Goal: Task Accomplishment & Management: Use online tool/utility

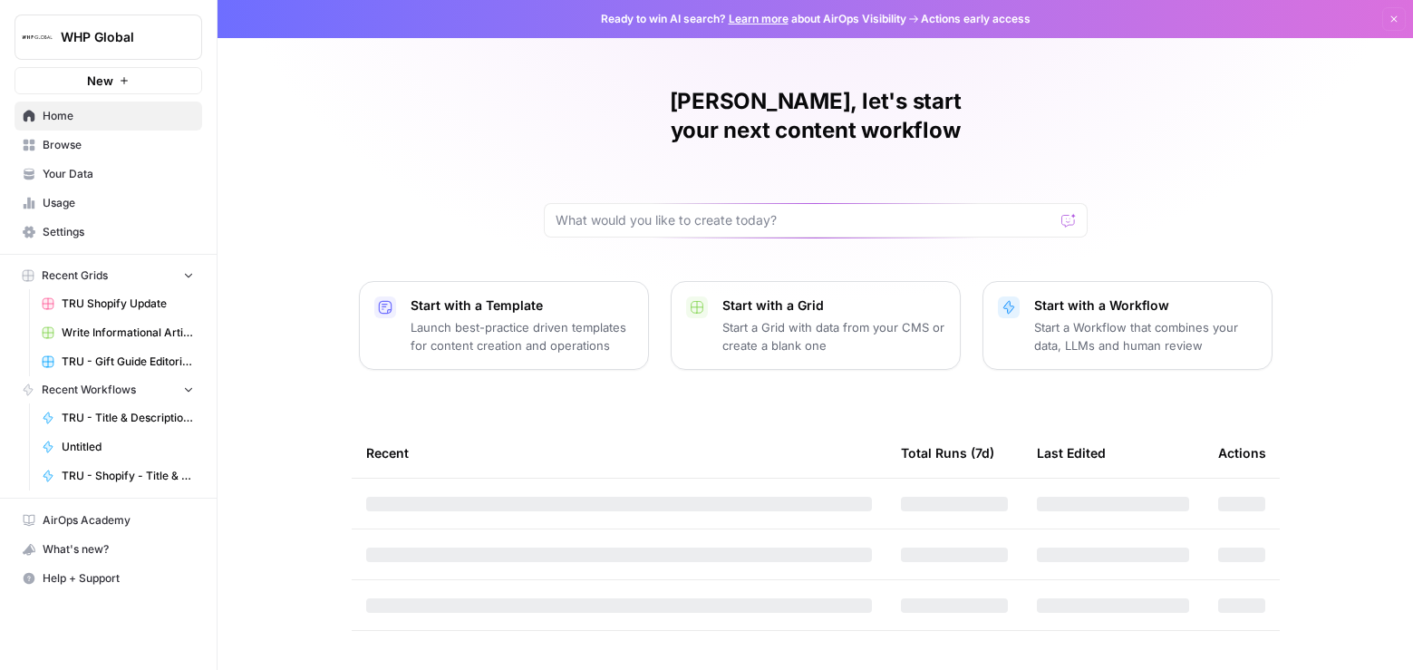
click at [100, 139] on span "Browse" at bounding box center [118, 145] width 151 height 16
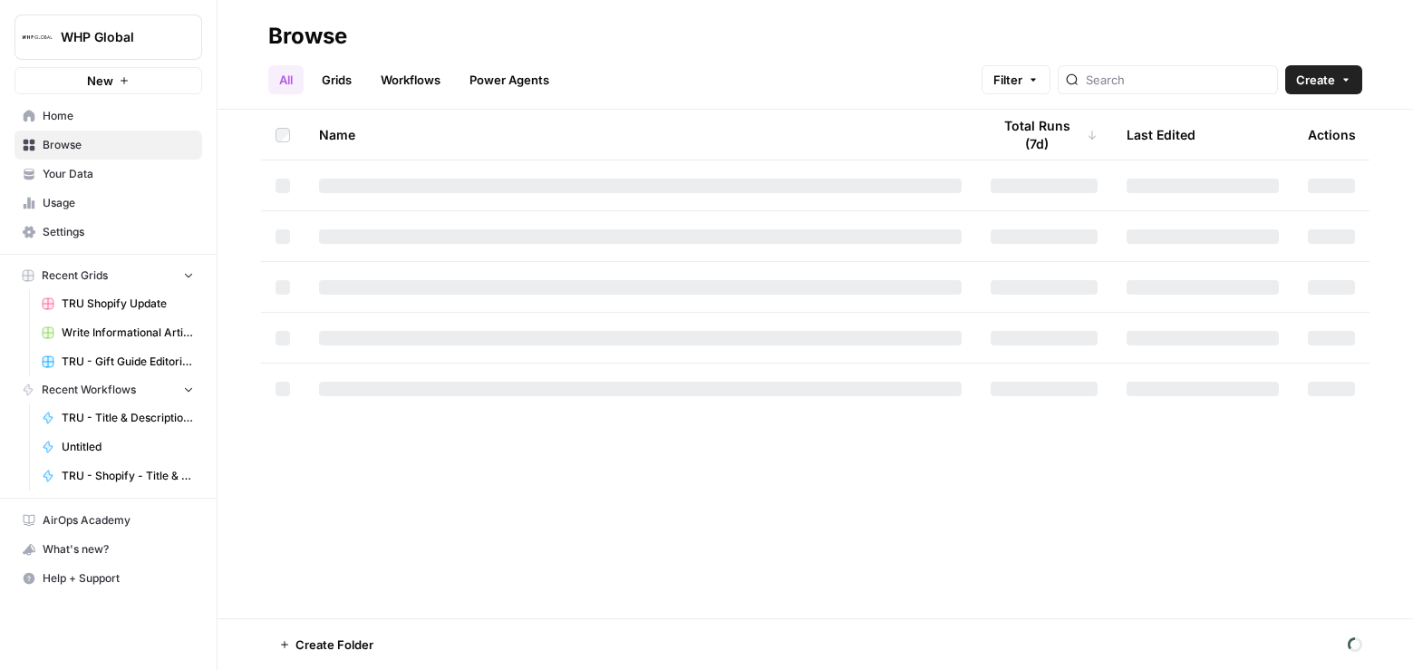
click at [343, 86] on link "Grids" at bounding box center [337, 79] width 52 height 29
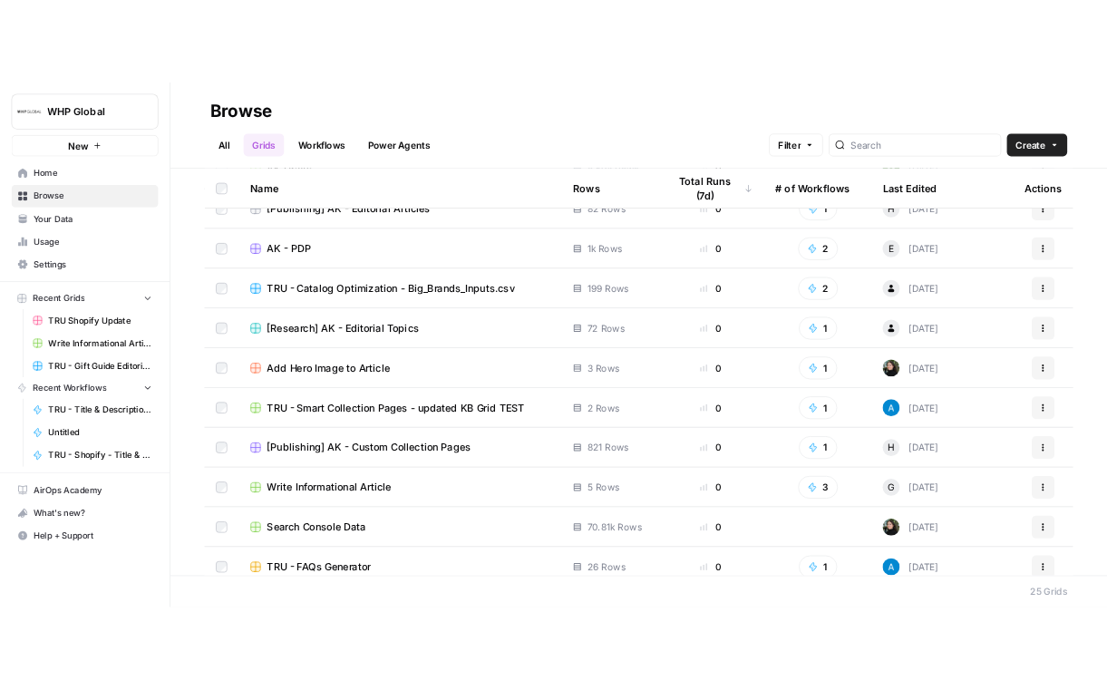
scroll to position [423, 0]
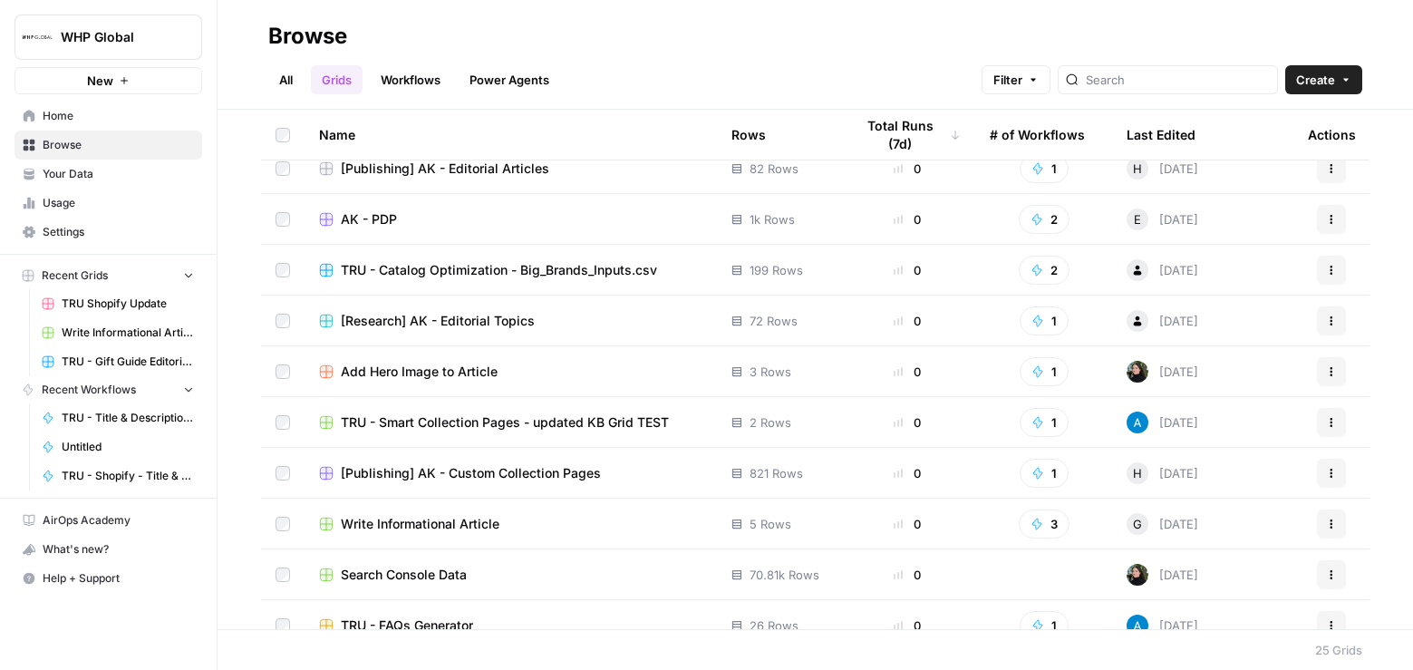
click at [373, 224] on span "AK - PDP" at bounding box center [369, 219] width 56 height 18
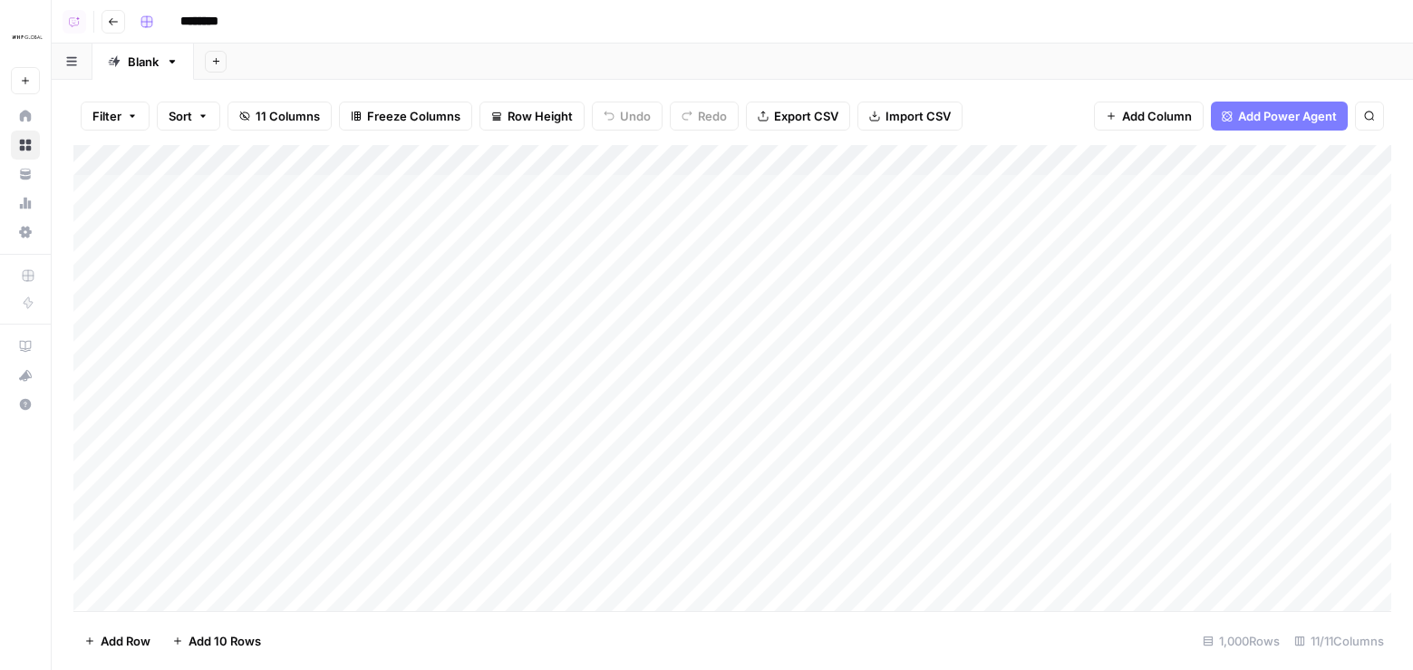
click at [727, 160] on div "Add Column" at bounding box center [732, 378] width 1318 height 466
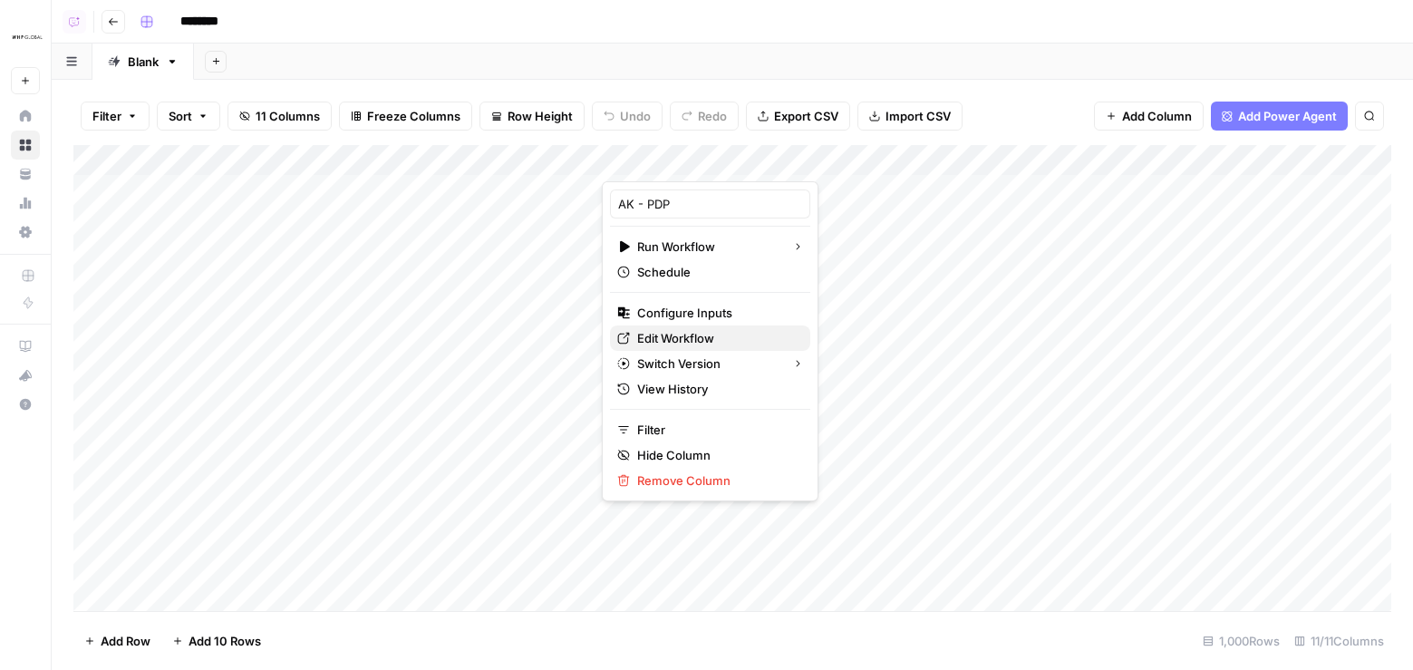
click at [654, 333] on span "Edit Workflow" at bounding box center [716, 338] width 159 height 18
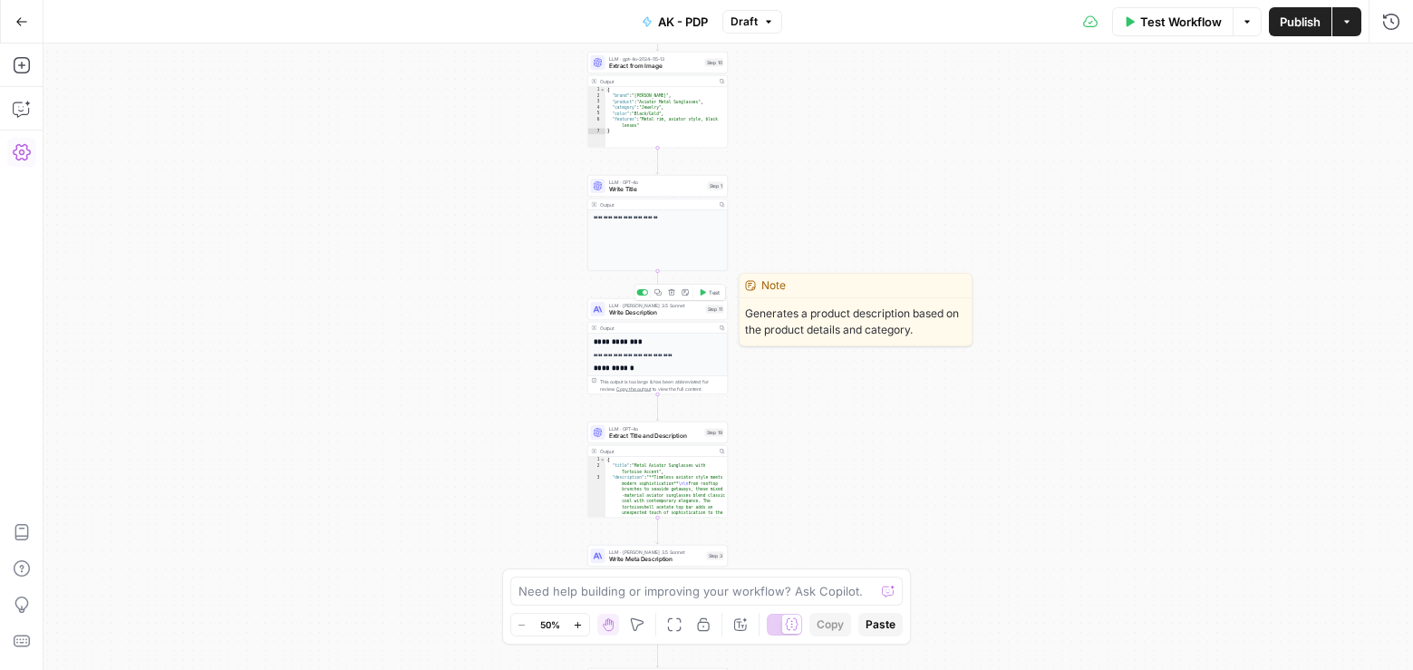
click at [656, 294] on icon "button" at bounding box center [657, 292] width 6 height 6
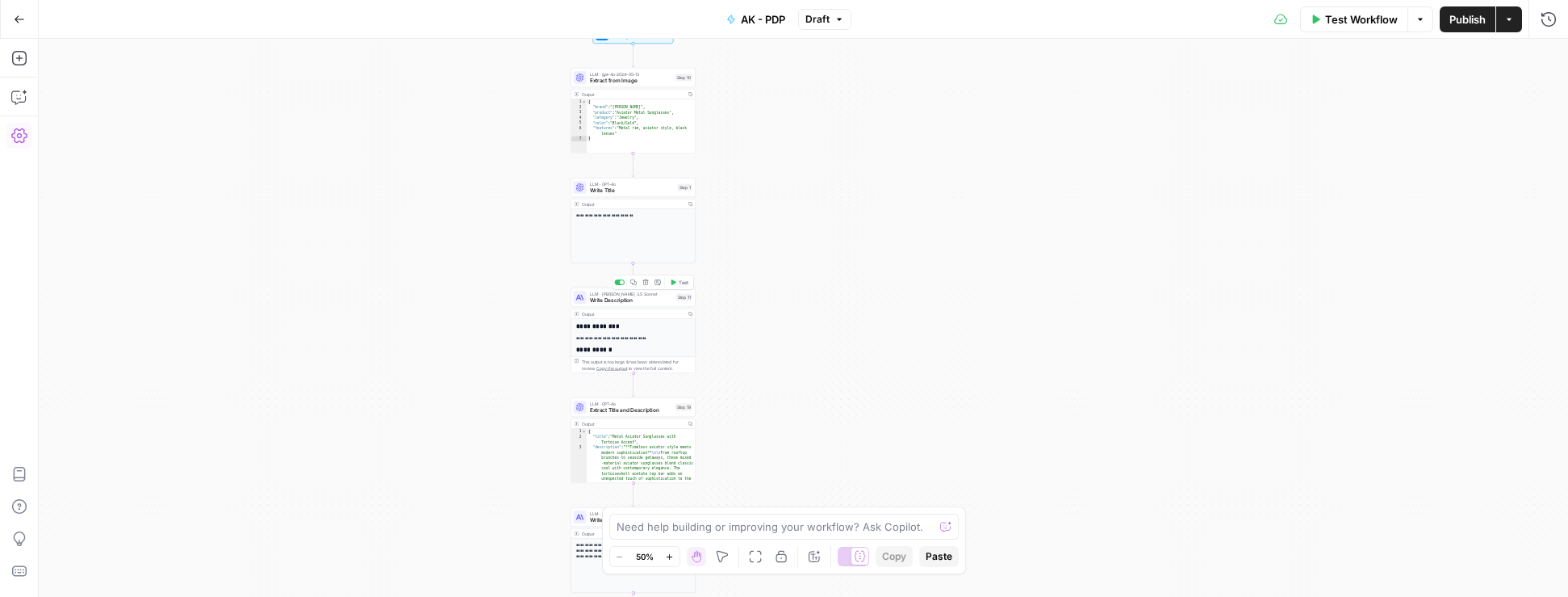
click at [621, 302] on span "Write Description" at bounding box center [631, 300] width 83 height 8
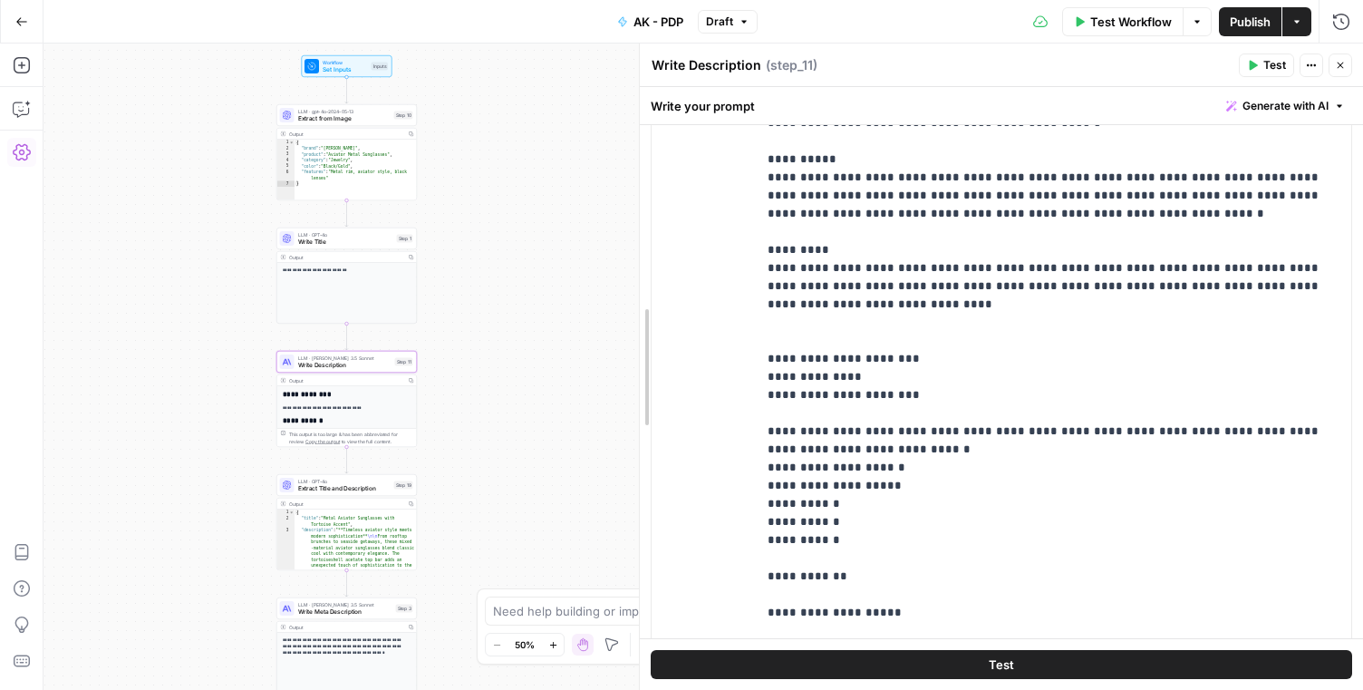
scroll to position [237, 0]
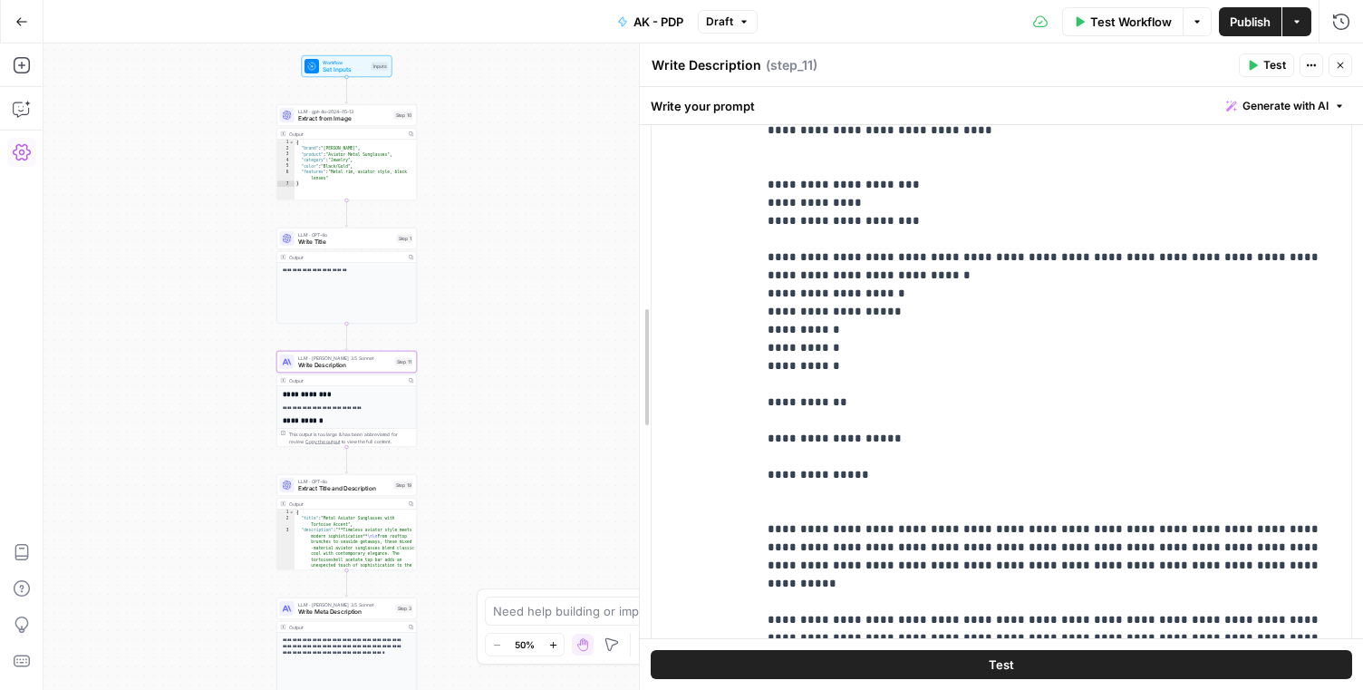
drag, startPoint x: 643, startPoint y: 262, endPoint x: 1029, endPoint y: 263, distance: 386.1
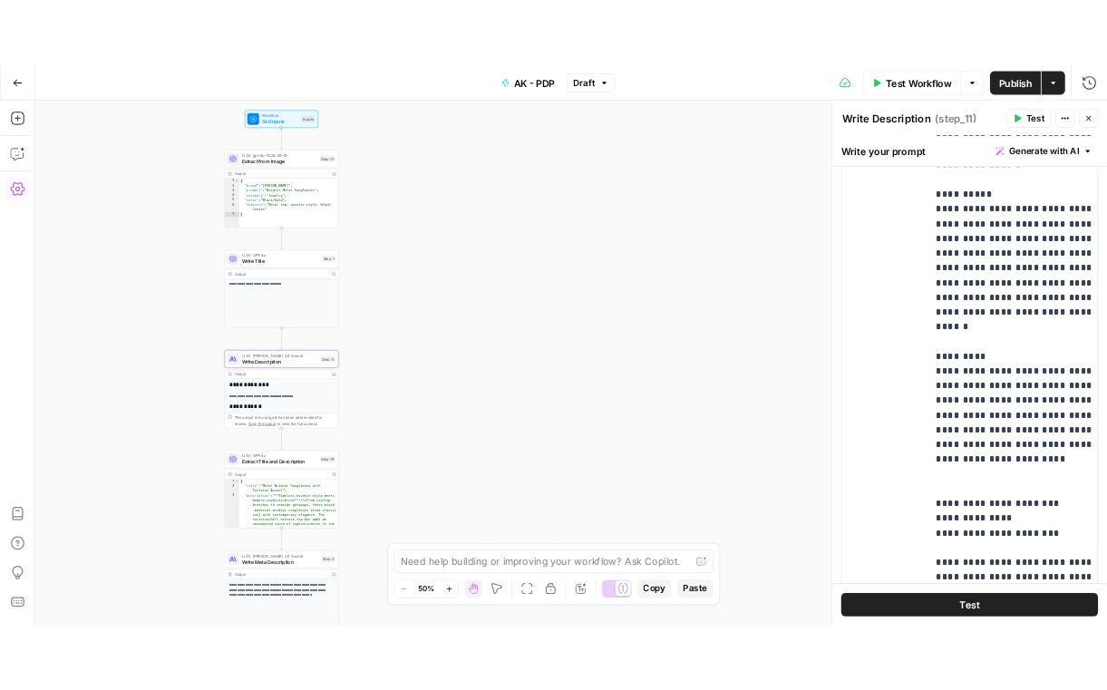
scroll to position [549, 0]
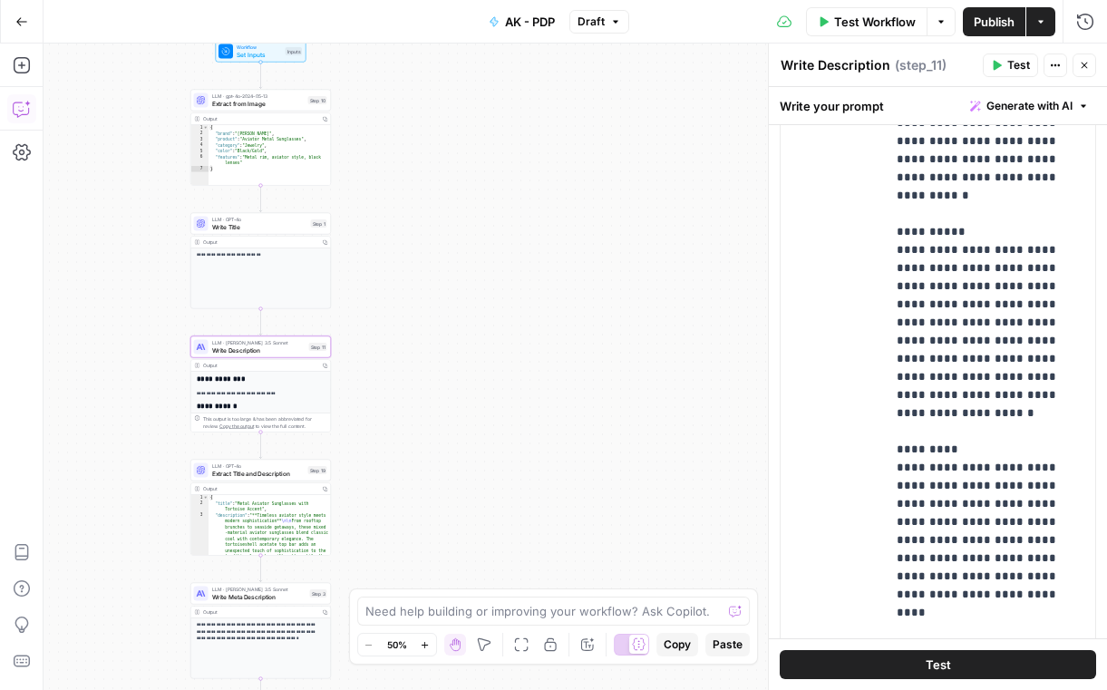
click at [17, 103] on icon "button" at bounding box center [22, 109] width 18 height 18
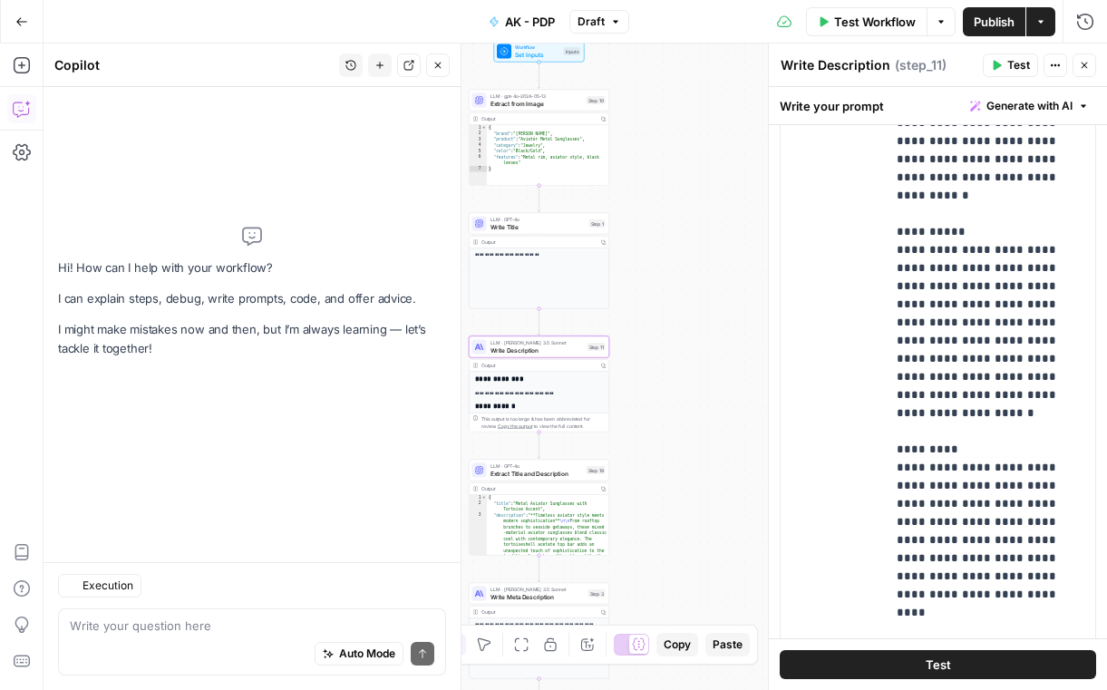
click at [103, 625] on textarea at bounding box center [252, 625] width 364 height 18
click at [131, 509] on span "Explain workflow" at bounding box center [126, 508] width 88 height 16
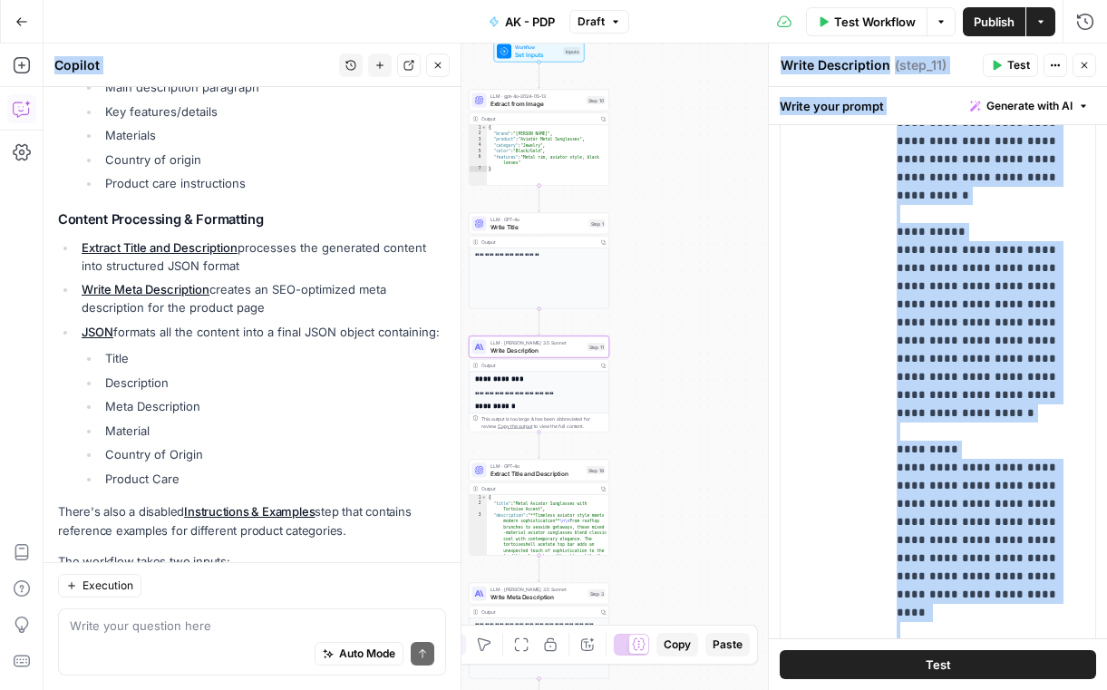
scroll to position [726, 0]
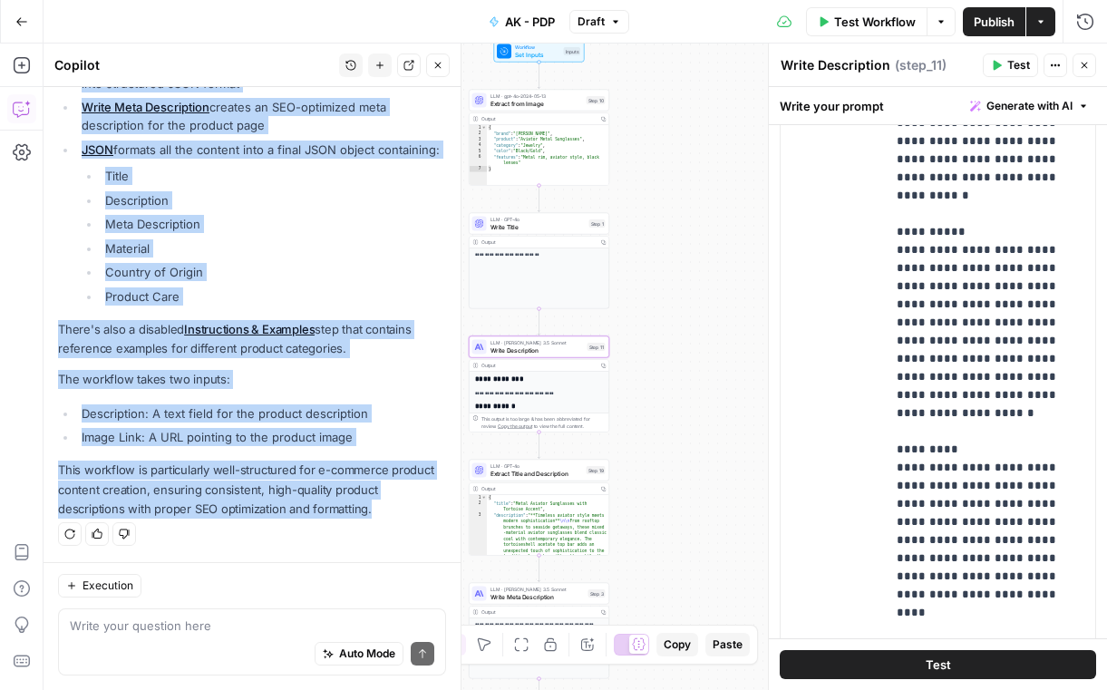
drag, startPoint x: 60, startPoint y: 223, endPoint x: 333, endPoint y: 518, distance: 401.5
click at [333, 518] on div "I'll explain the workflow's purpose and steps in a logical order: This workflow…" at bounding box center [252, 23] width 388 height 992
copy div "'ll explain the workflow's purpose and steps in a logical order: This workflow …"
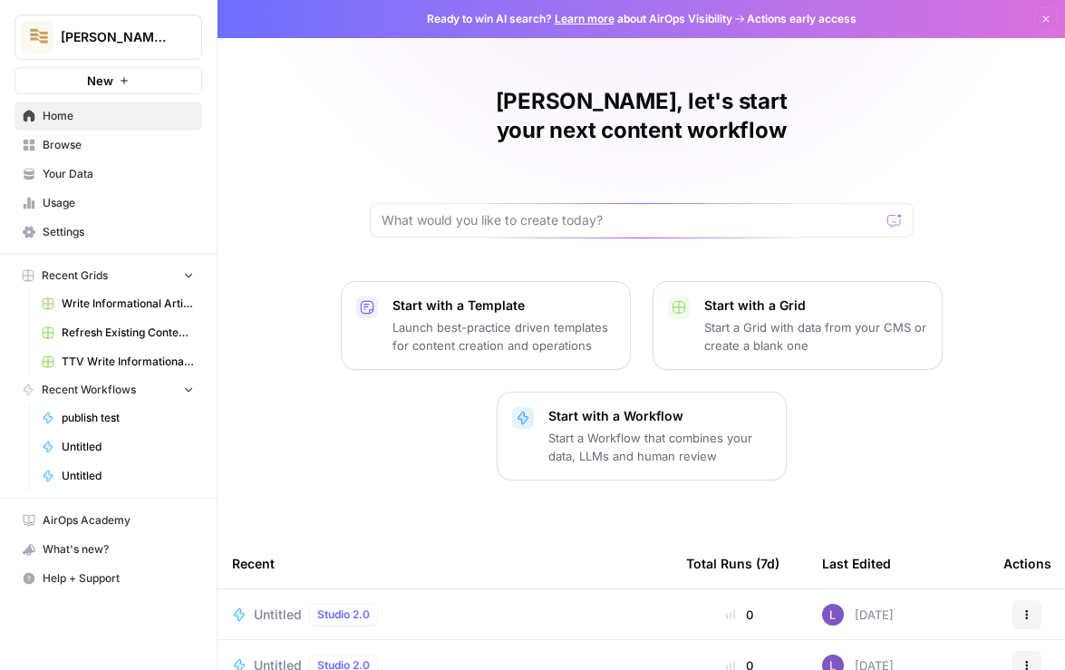
click at [286, 604] on div "Untitled Studio 2.0" at bounding box center [319, 615] width 131 height 22
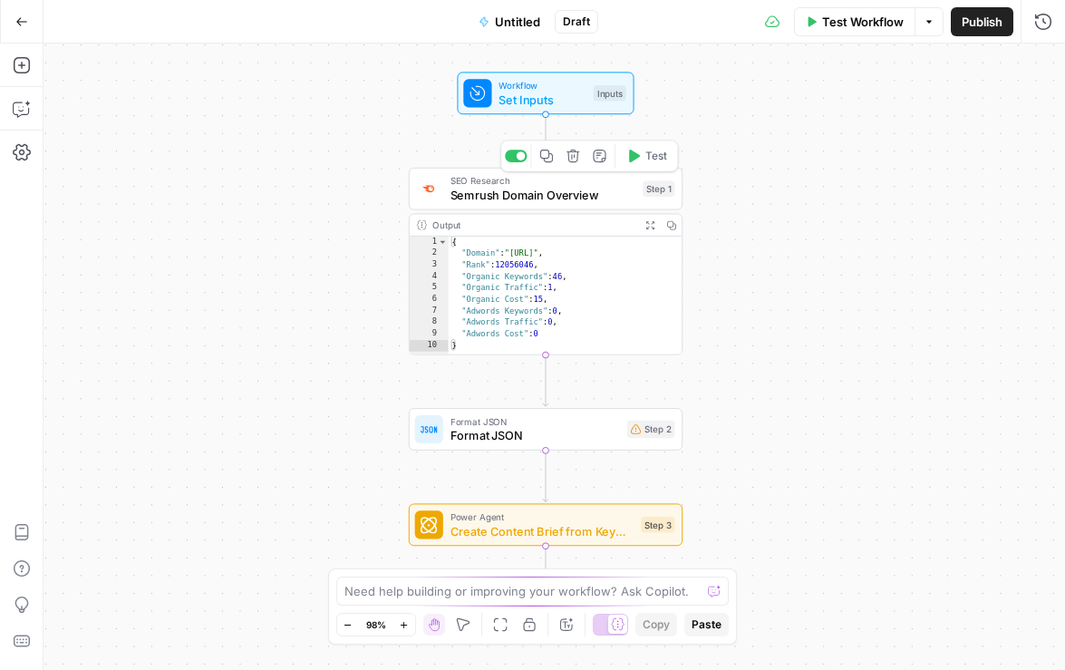
click at [576, 161] on icon "button" at bounding box center [573, 156] width 15 height 15
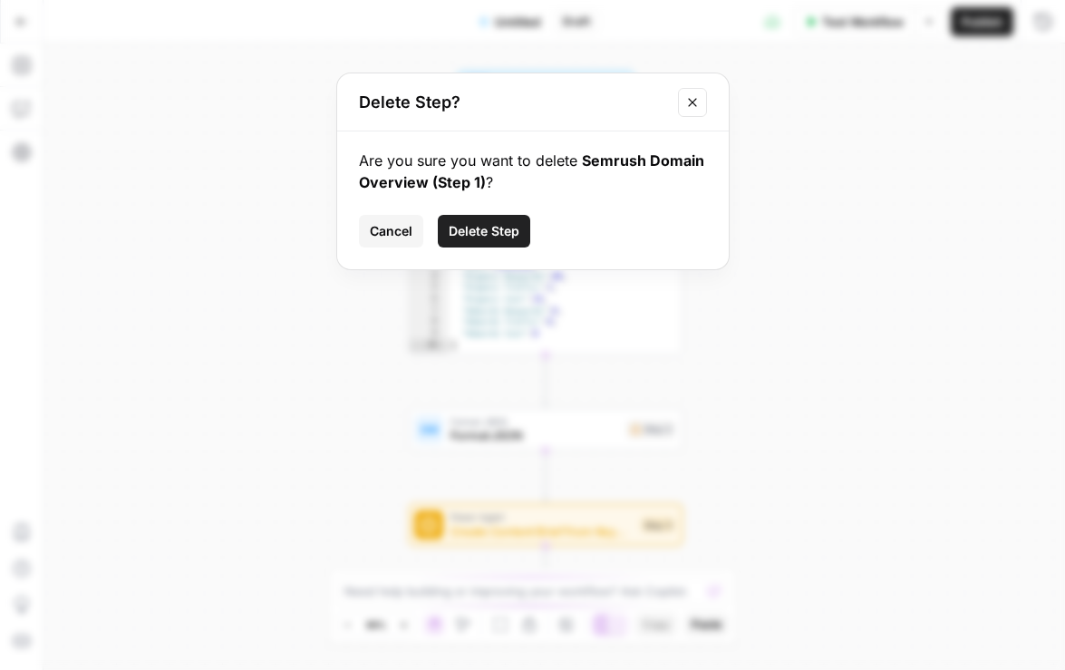
click at [465, 238] on span "Delete Step" at bounding box center [484, 231] width 71 height 18
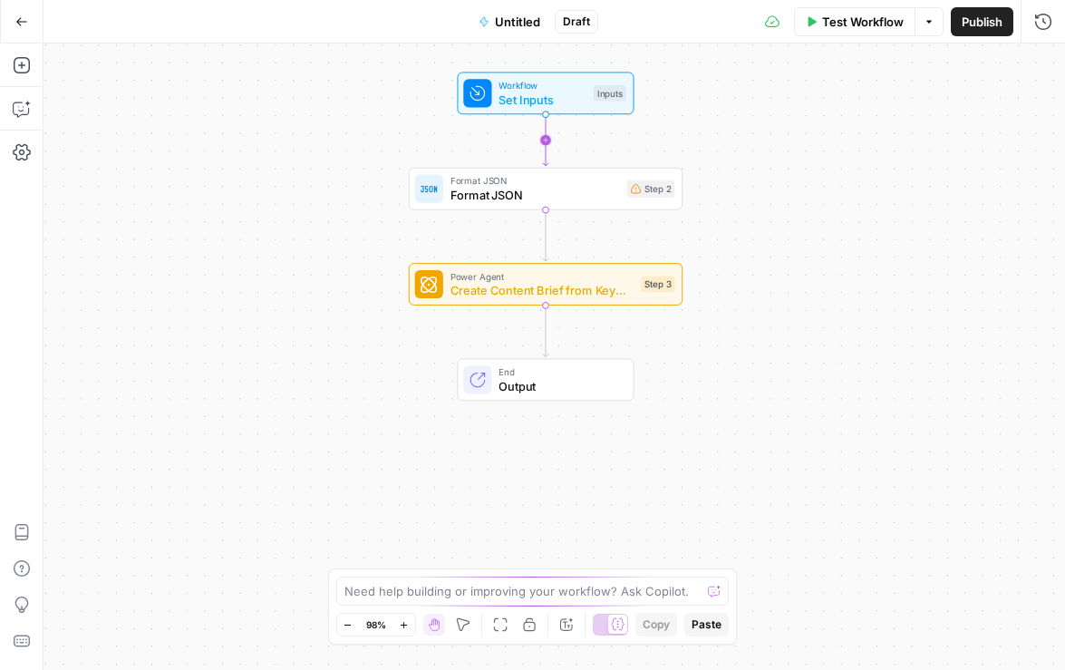
click at [547, 136] on icon "Edge from start to step_2" at bounding box center [545, 140] width 5 height 52
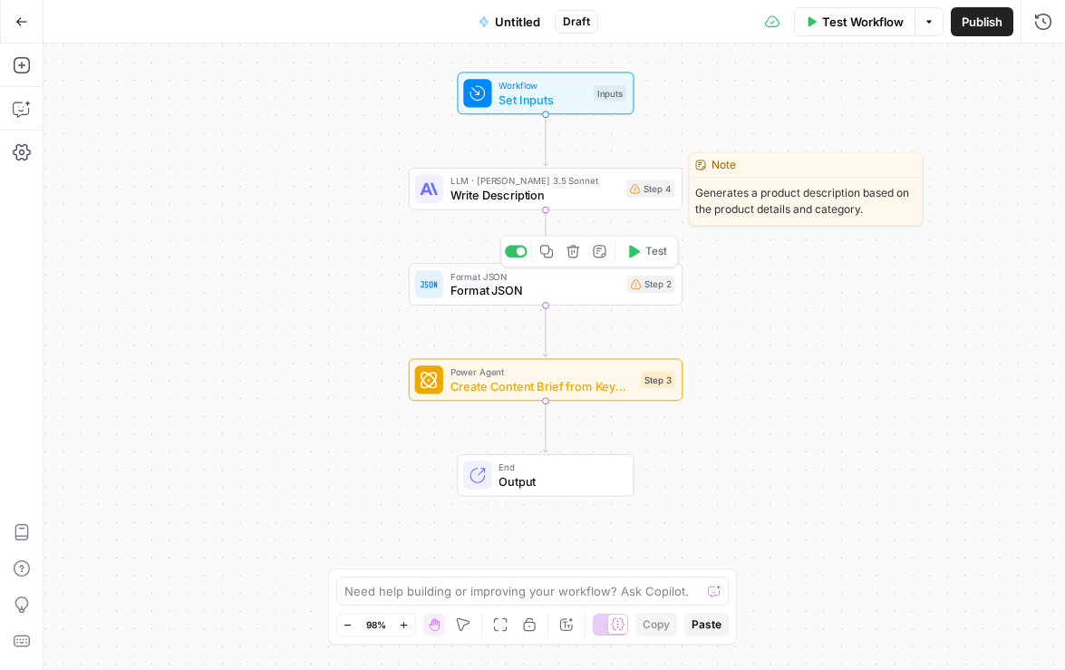
click at [543, 138] on icon "Edge from start to step_4" at bounding box center [545, 140] width 5 height 52
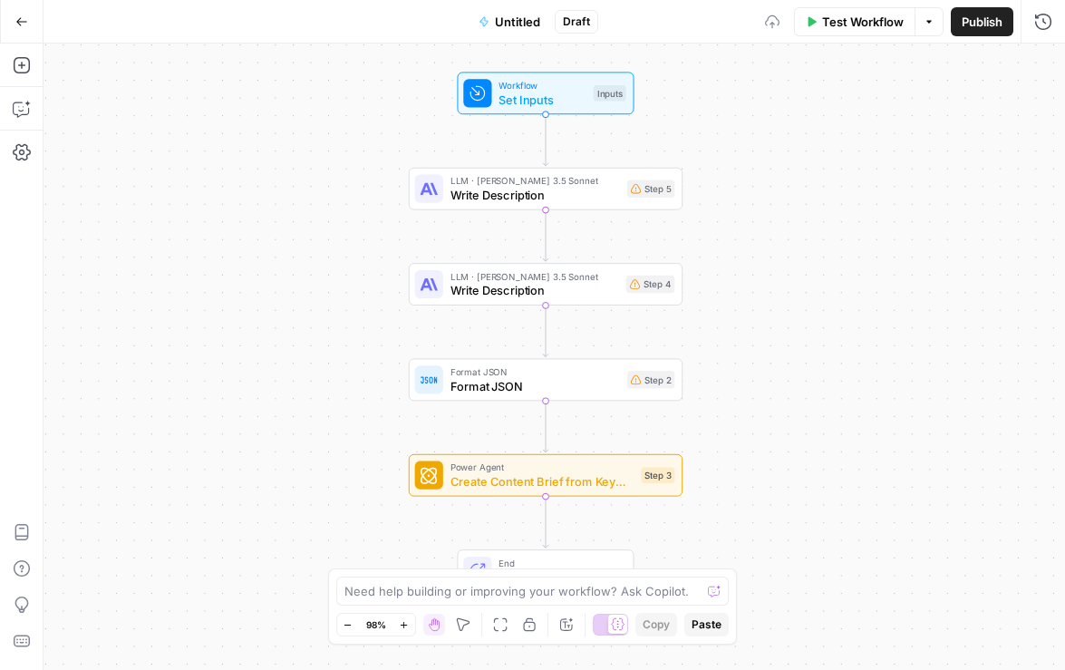
click at [496, 170] on div "LLM · Claude 3.5 Sonnet Write Description Step 5" at bounding box center [546, 189] width 274 height 43
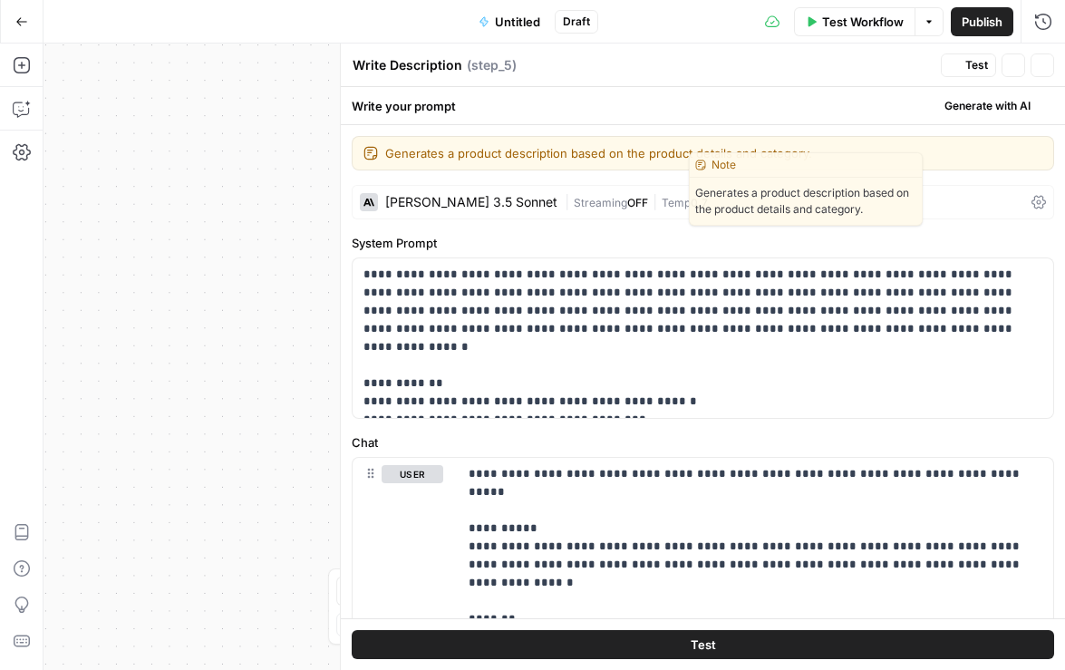
click at [471, 193] on div "[PERSON_NAME] 3.5 Sonnet" at bounding box center [459, 202] width 198 height 18
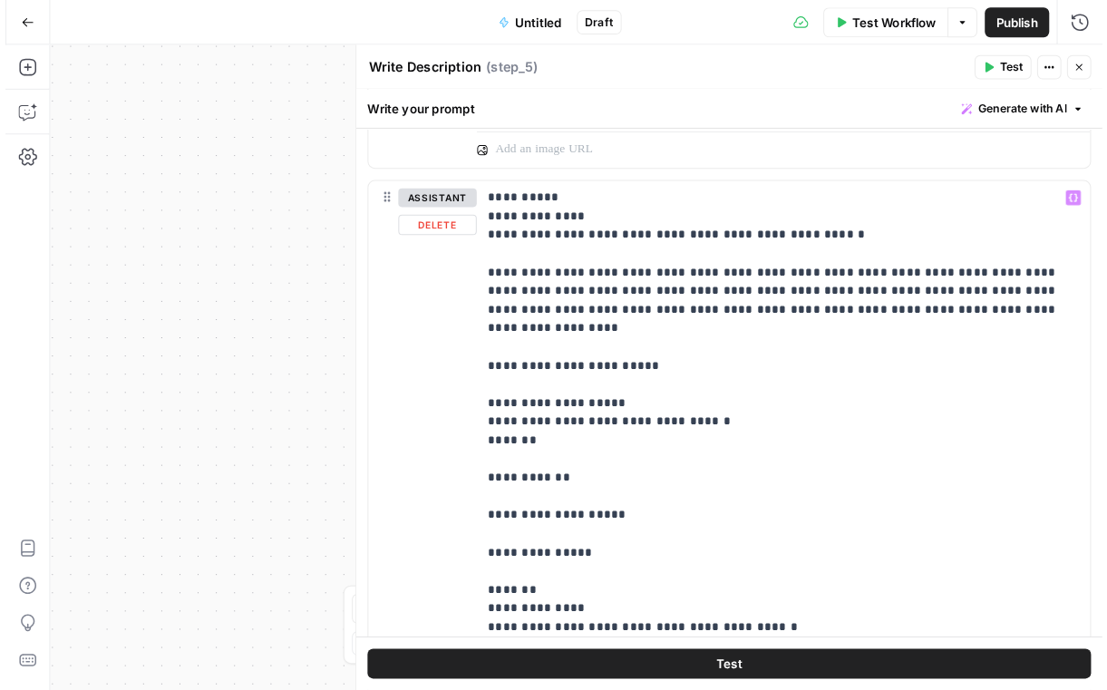
scroll to position [835, 0]
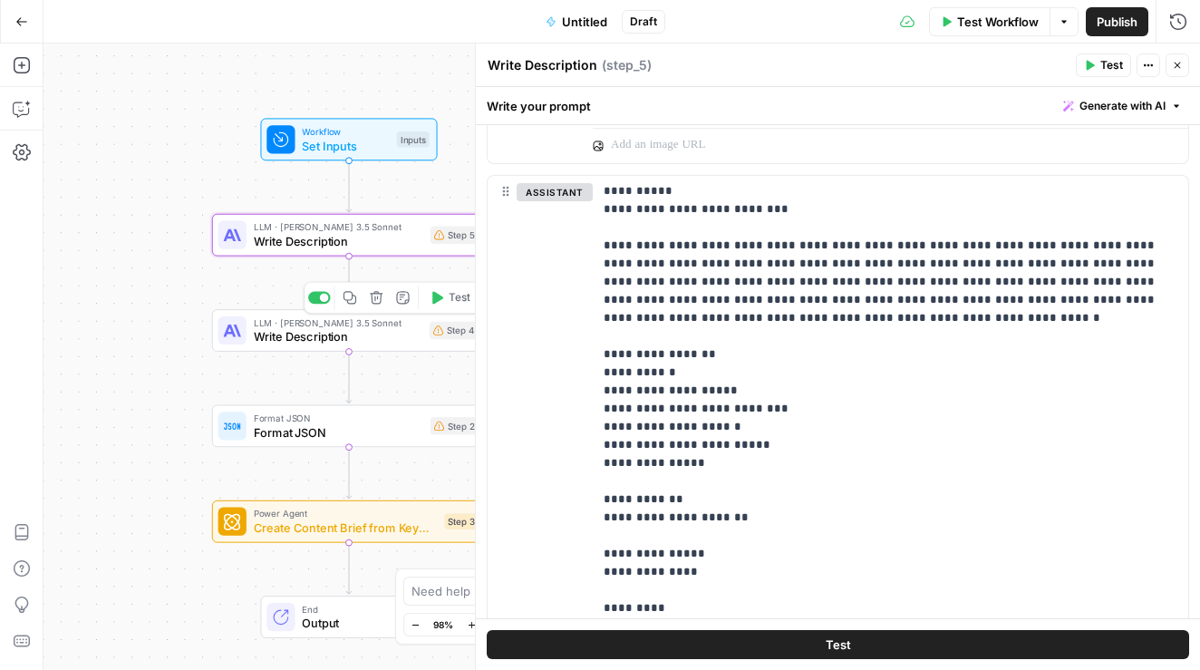
click at [377, 303] on icon "button" at bounding box center [376, 297] width 13 height 13
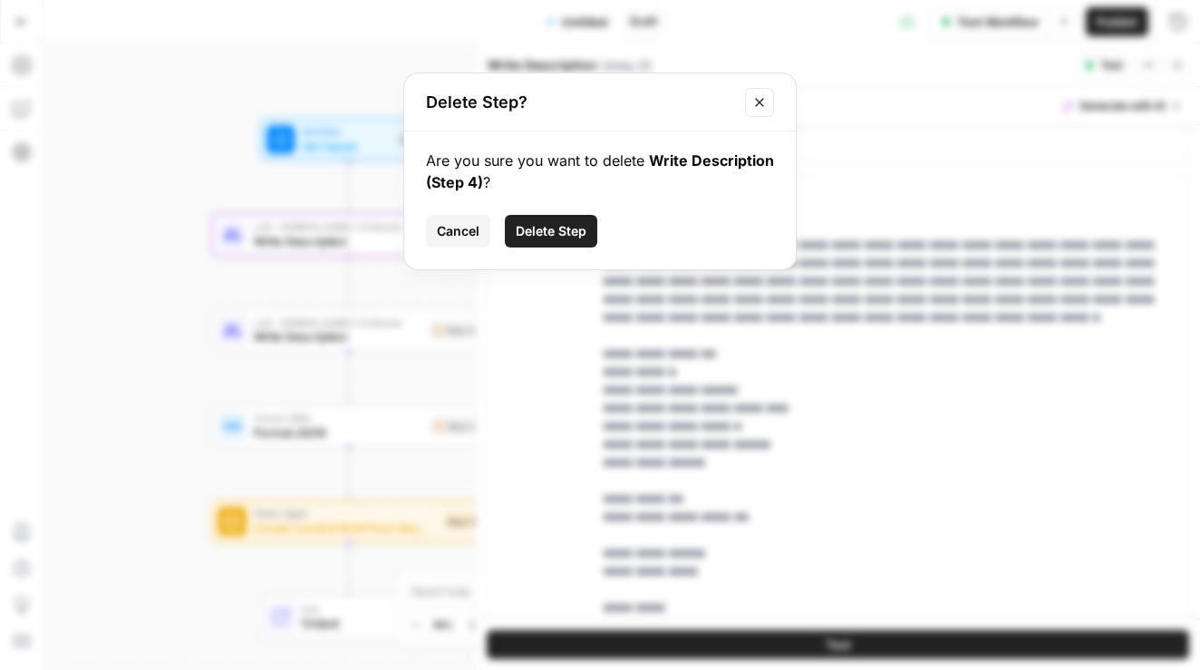
click at [552, 232] on span "Delete Step" at bounding box center [551, 231] width 71 height 18
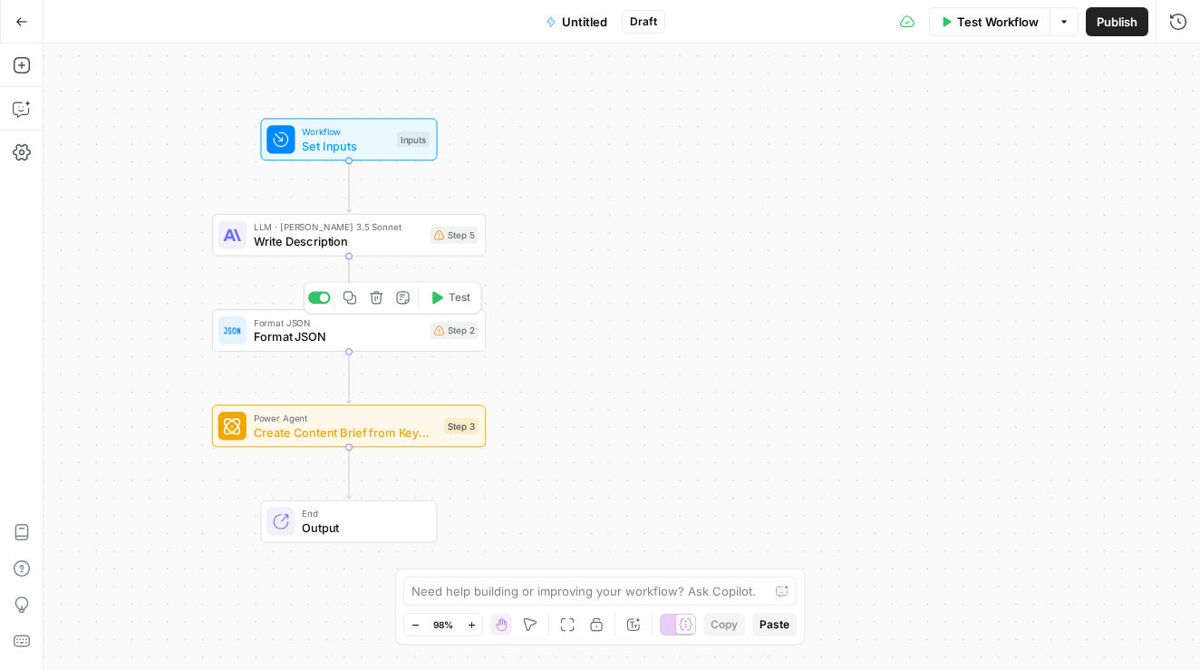
click at [377, 296] on icon "button" at bounding box center [376, 297] width 13 height 13
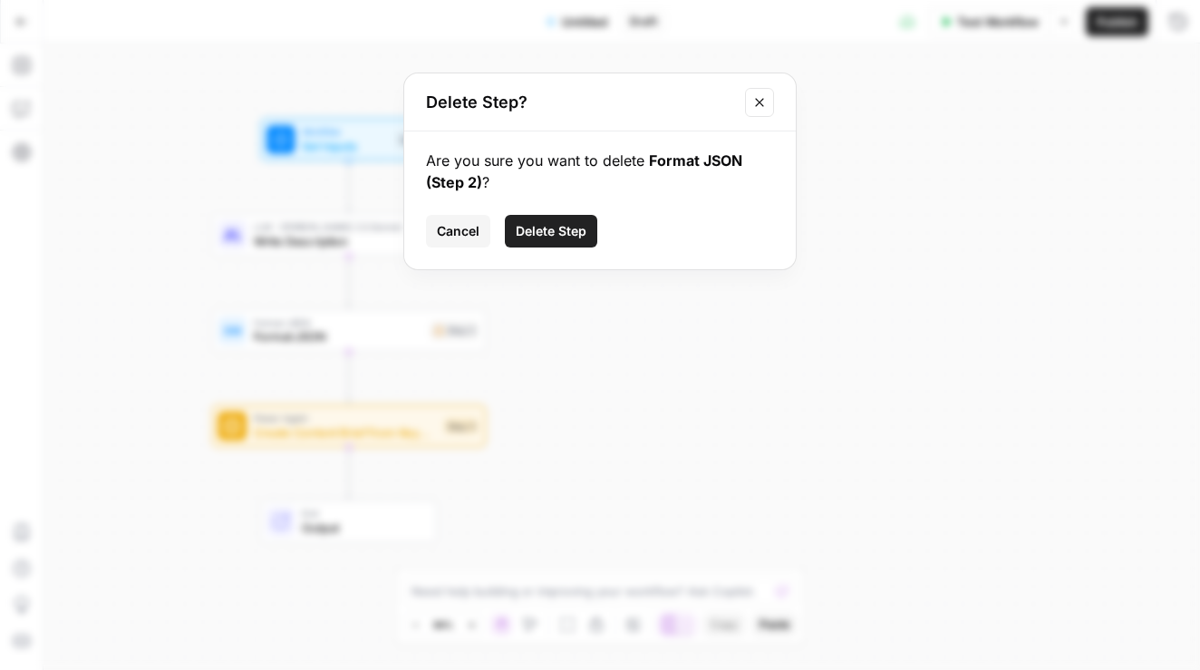
click at [560, 226] on span "Delete Step" at bounding box center [551, 231] width 71 height 18
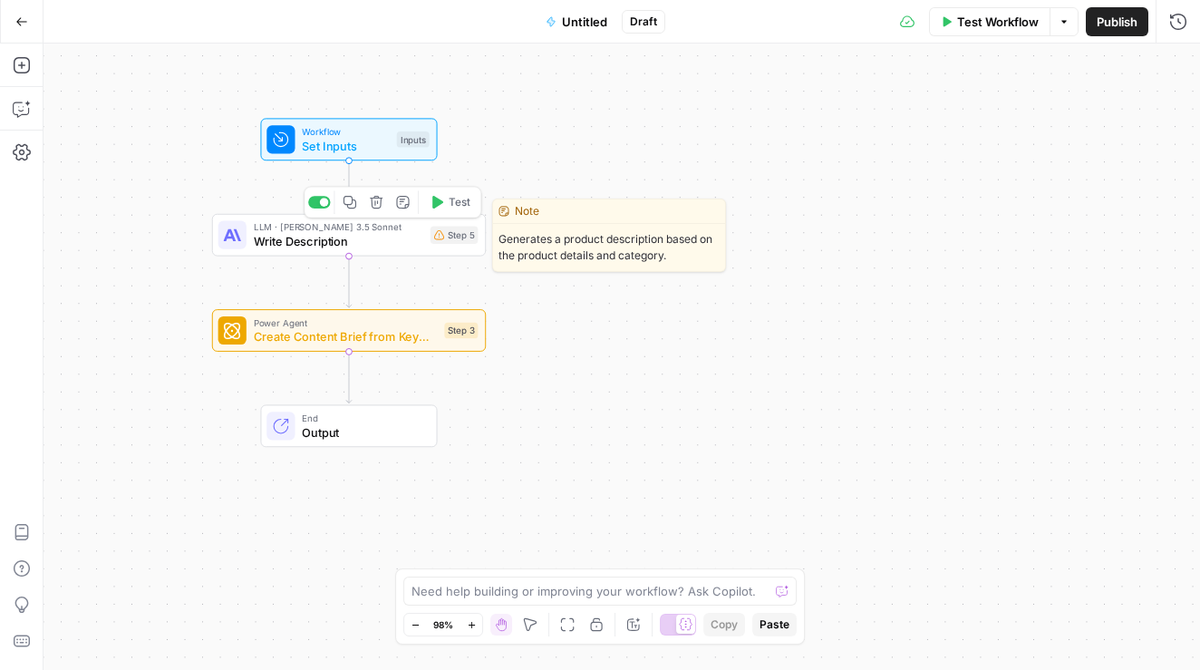
click at [280, 232] on span "Write Description" at bounding box center [339, 241] width 170 height 18
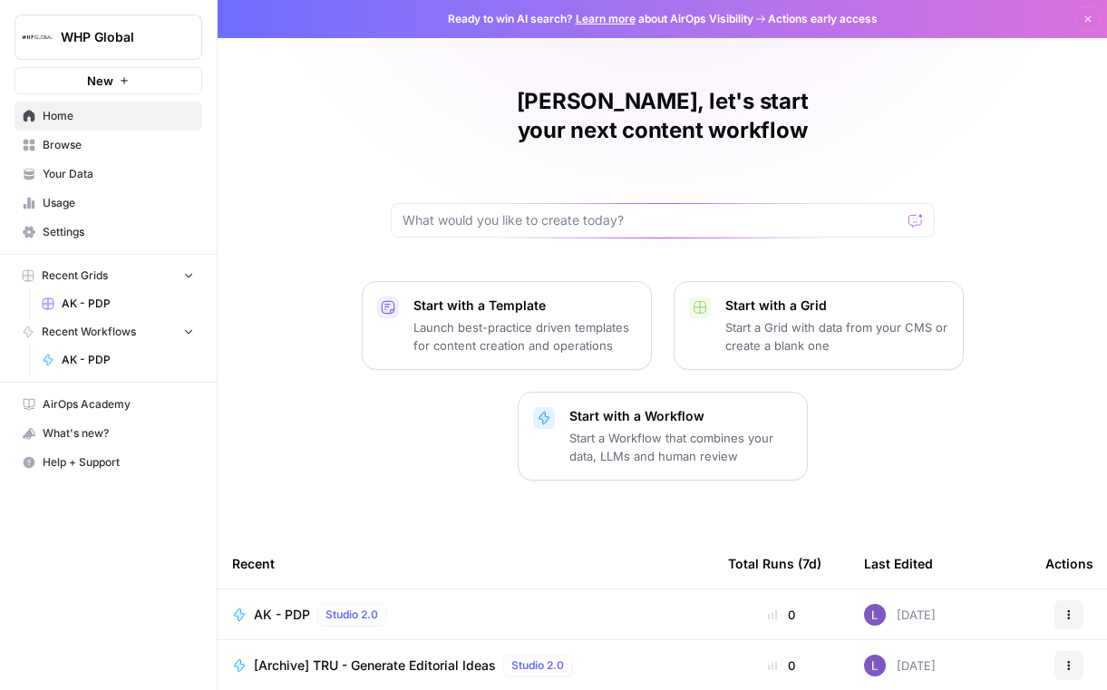
click at [131, 49] on button "WHP Global" at bounding box center [109, 37] width 188 height 45
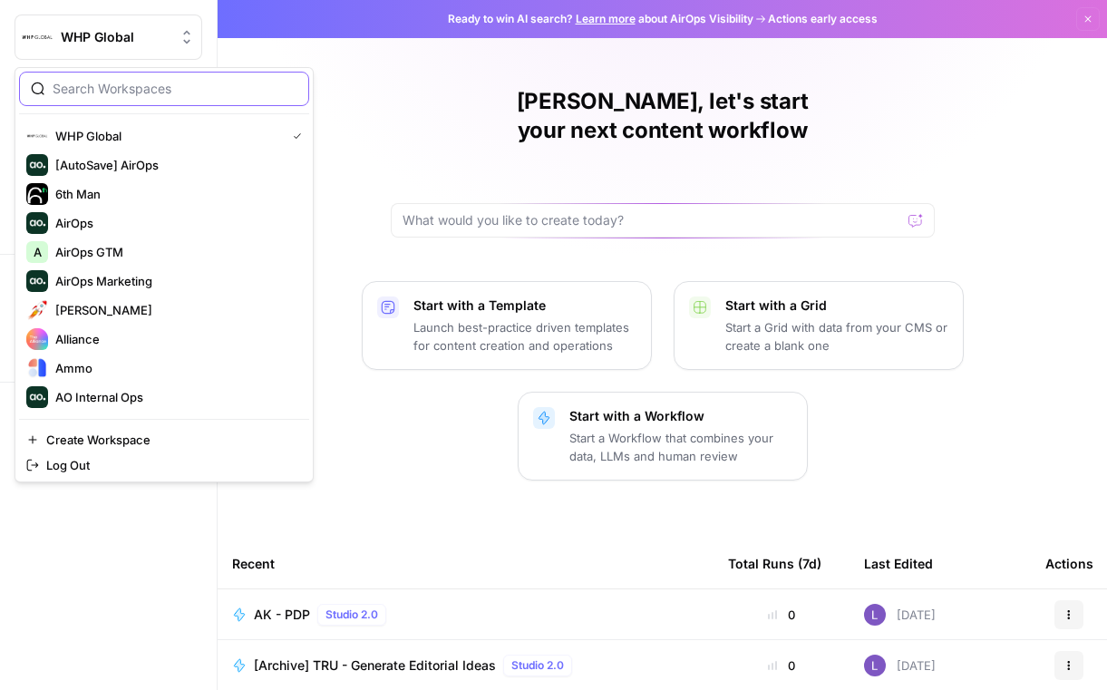
click at [146, 80] on input "search" at bounding box center [175, 89] width 245 height 18
type input "lily"
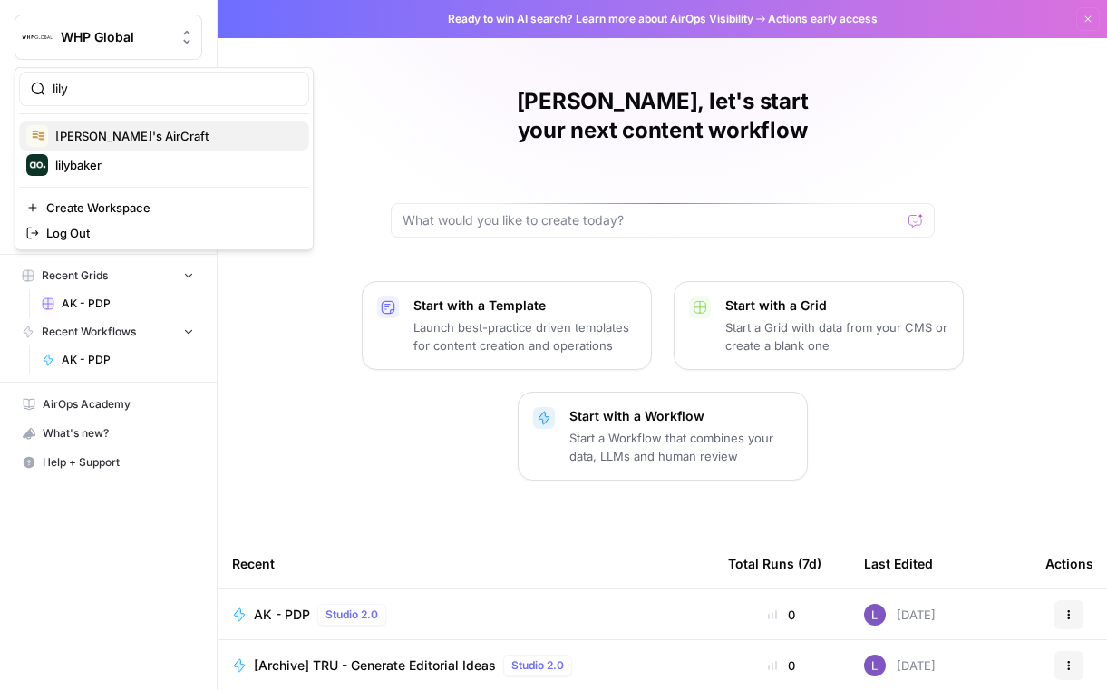
click at [101, 131] on span "Lily's AirCraft" at bounding box center [174, 136] width 239 height 18
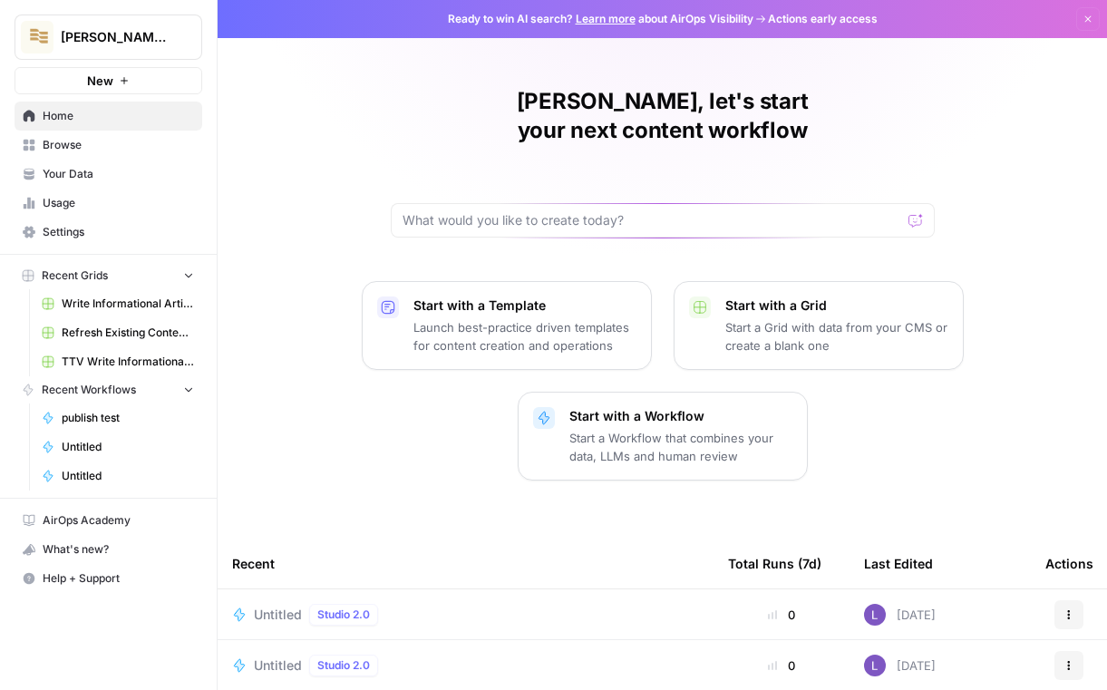
click at [130, 41] on span "[PERSON_NAME]'s AirCraft" at bounding box center [116, 37] width 110 height 18
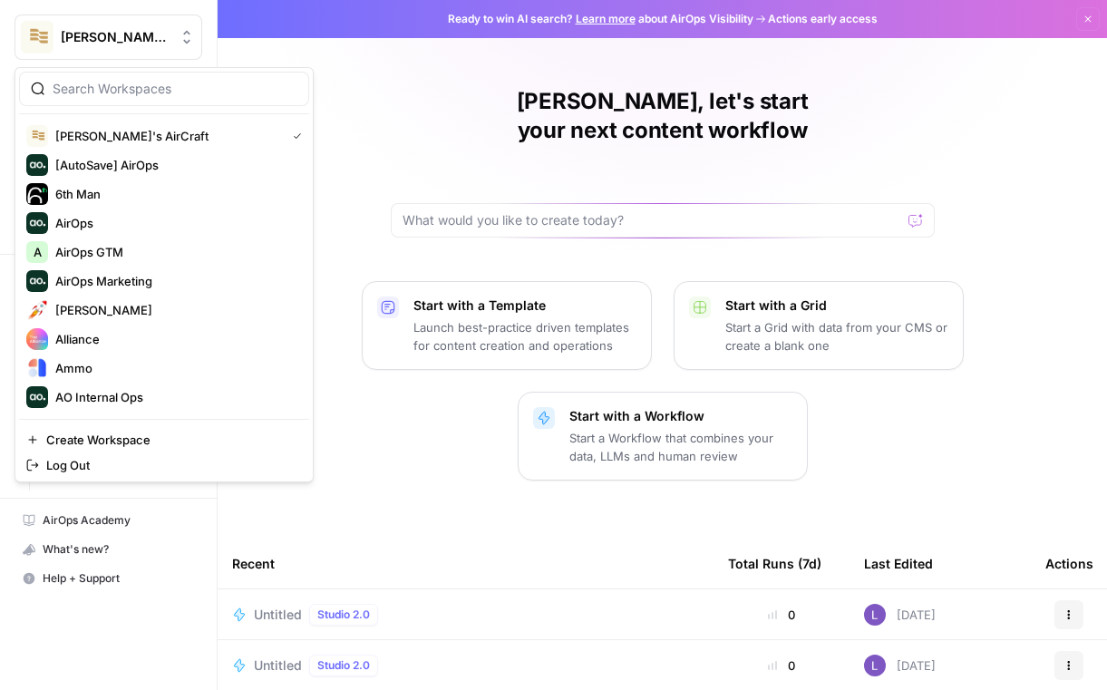
drag, startPoint x: 361, startPoint y: 101, endPoint x: 135, endPoint y: 204, distance: 248.2
click at [356, 102] on div "Lily, let's start your next content workflow Start with a Template Launch best-…" at bounding box center [662, 487] width 889 height 974
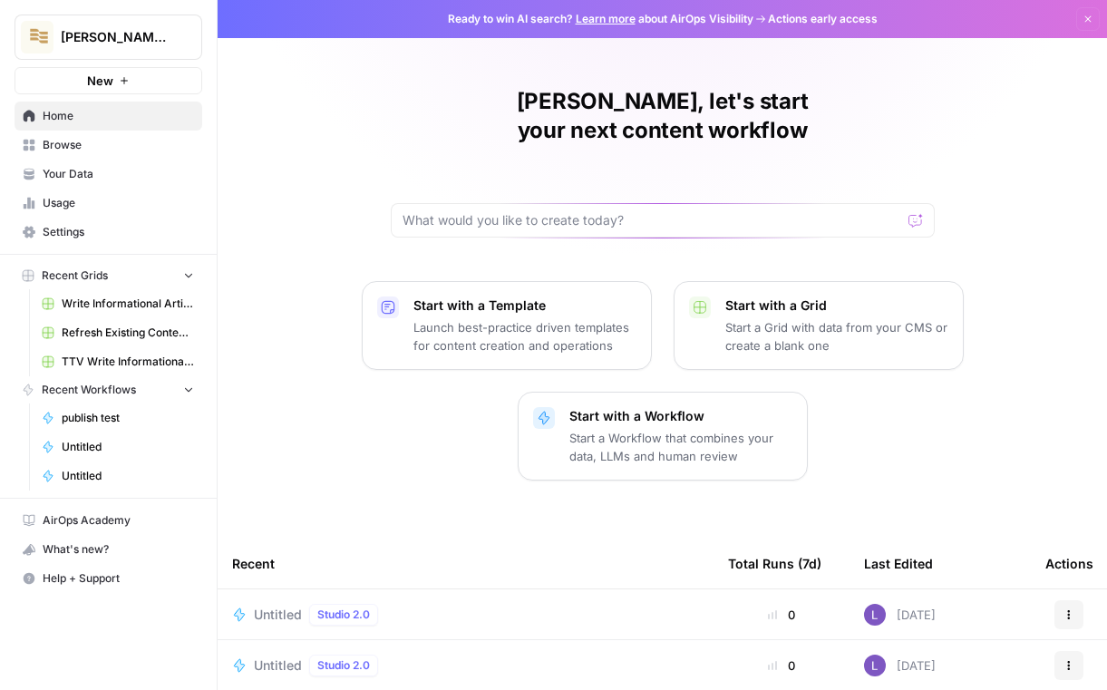
click at [82, 223] on link "Settings" at bounding box center [109, 232] width 188 height 29
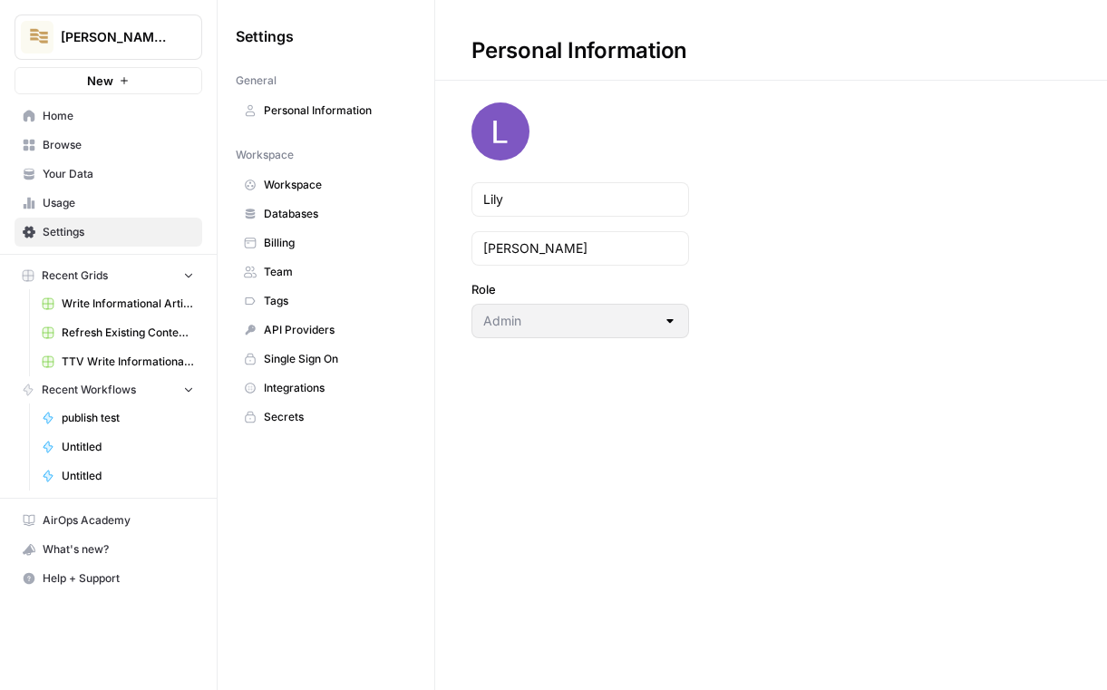
click at [332, 181] on span "Workspace" at bounding box center [336, 185] width 144 height 16
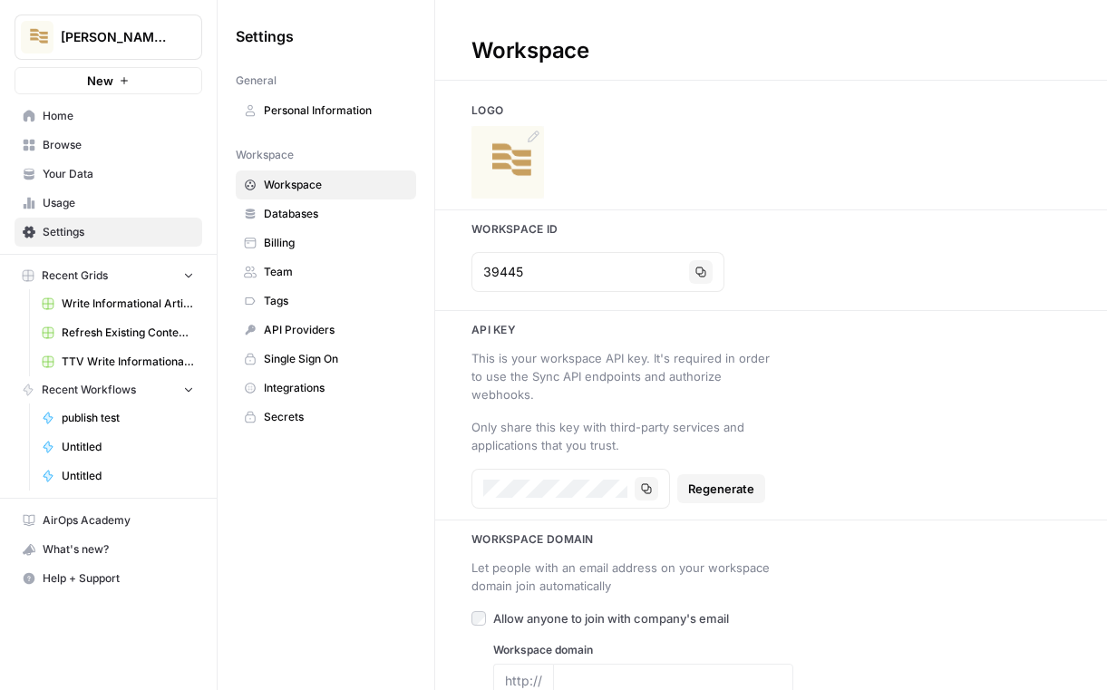
click at [508, 162] on img at bounding box center [507, 162] width 73 height 73
click at [122, 131] on link "Browse" at bounding box center [109, 145] width 188 height 29
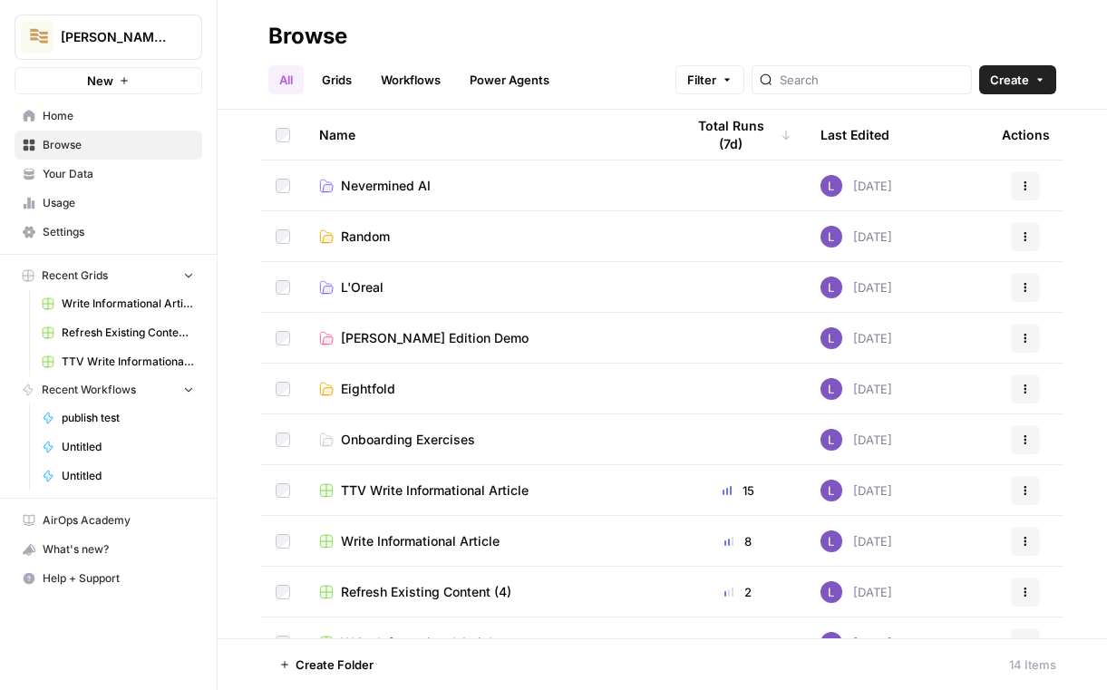
click at [1007, 83] on span "Create" at bounding box center [1009, 80] width 39 height 18
click at [153, 121] on span "Home" at bounding box center [118, 116] width 151 height 16
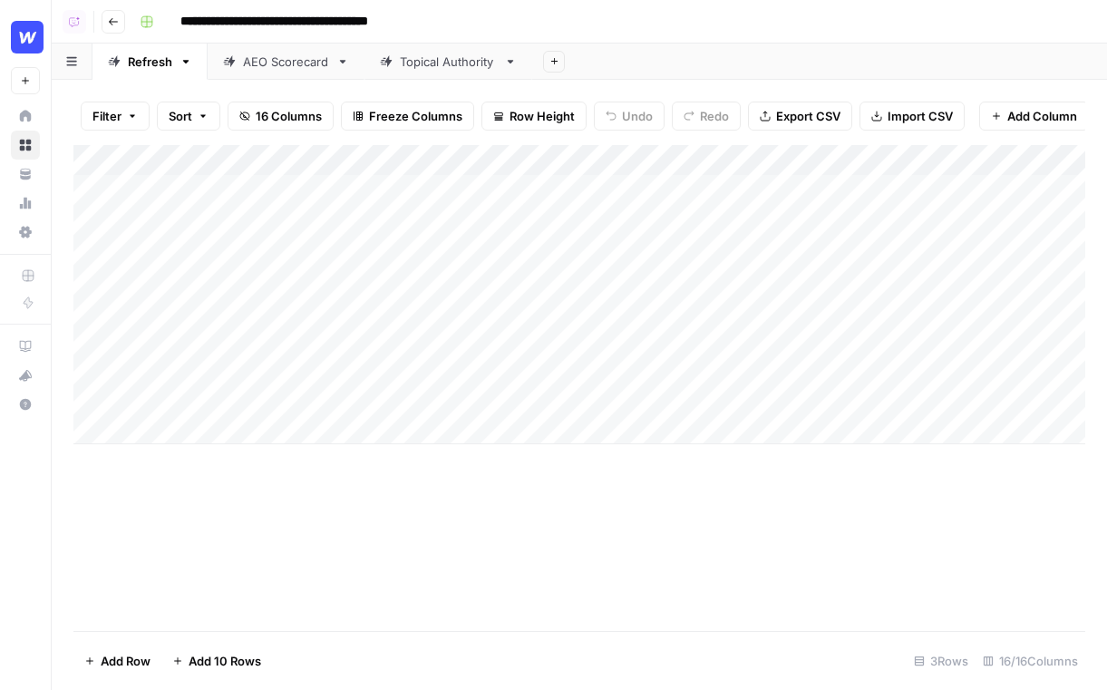
click at [402, 48] on link "Topical Authority" at bounding box center [448, 62] width 168 height 36
click at [783, 169] on div "Add Column" at bounding box center [579, 236] width 1012 height 183
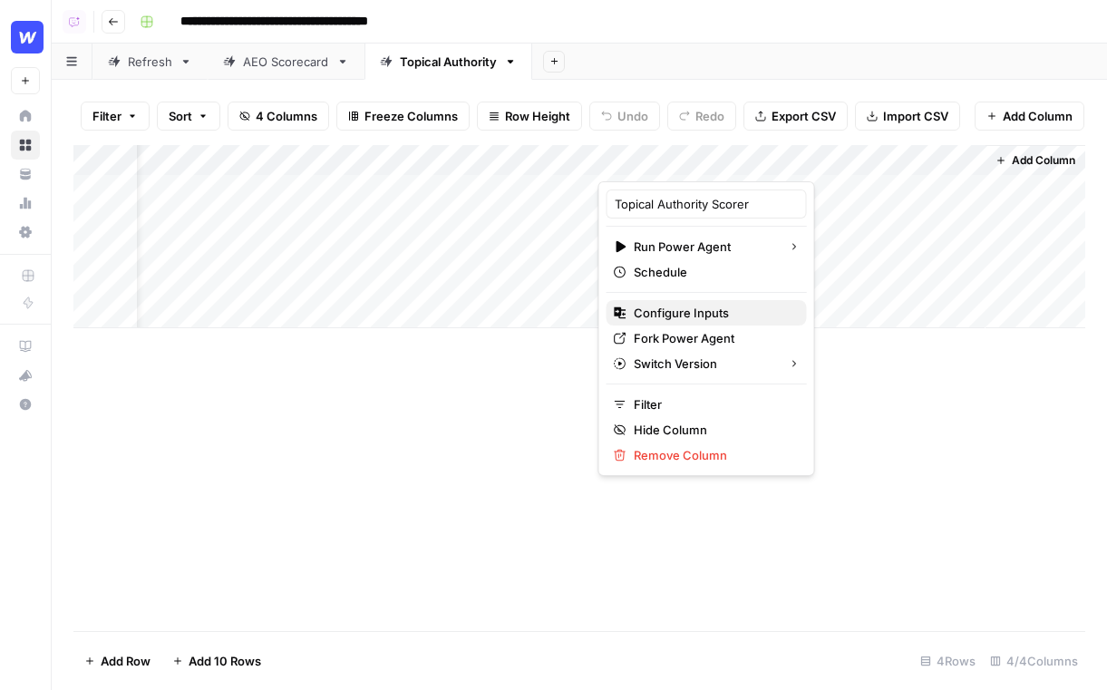
click at [692, 305] on span "Configure Inputs" at bounding box center [713, 313] width 159 height 18
